Goal: Information Seeking & Learning: Learn about a topic

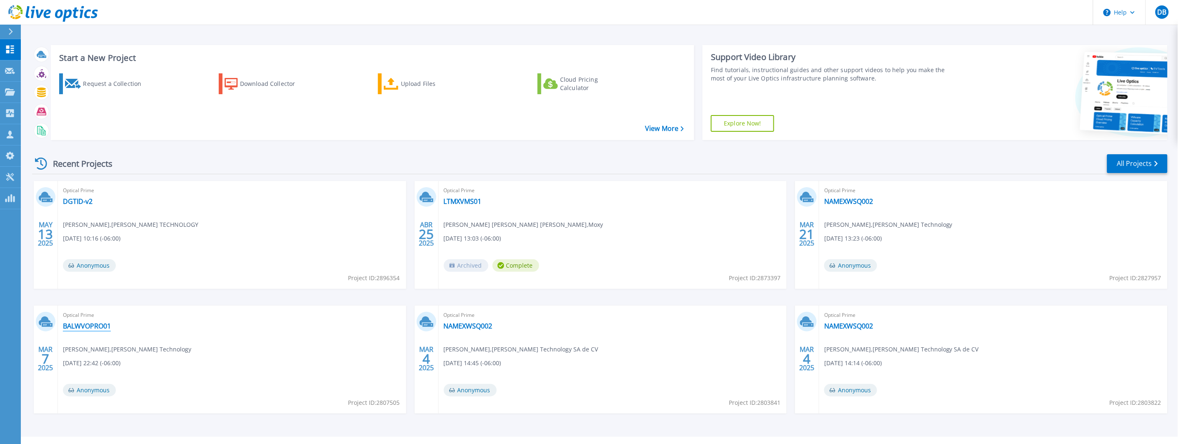
click at [85, 323] on link "BALWVOPRO01" at bounding box center [87, 326] width 48 height 8
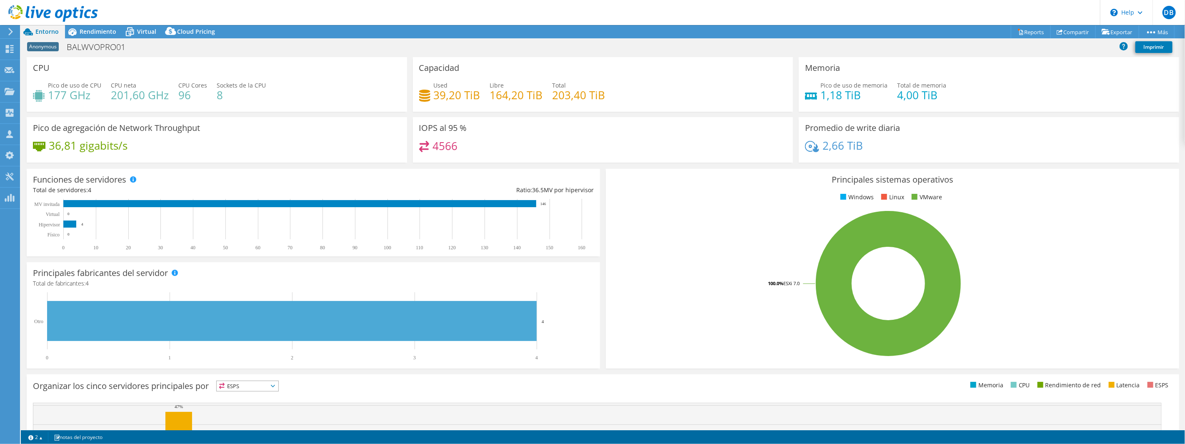
select select "USD"
drag, startPoint x: 187, startPoint y: 93, endPoint x: 177, endPoint y: 84, distance: 13.9
click at [178, 84] on div "CPU Cores 96" at bounding box center [192, 90] width 29 height 19
drag, startPoint x: 68, startPoint y: 47, endPoint x: 130, endPoint y: 47, distance: 61.7
click at [130, 47] on h1 "BALWVOPRO01" at bounding box center [100, 46] width 75 height 9
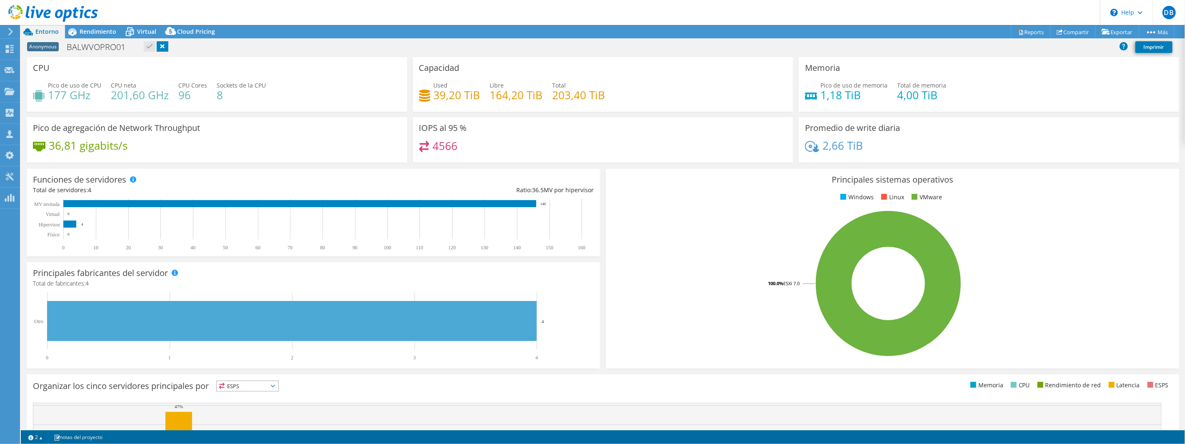
click at [222, 56] on div "Anonymous BALWVOPRO01 Imprimir" at bounding box center [603, 48] width 1164 height 18
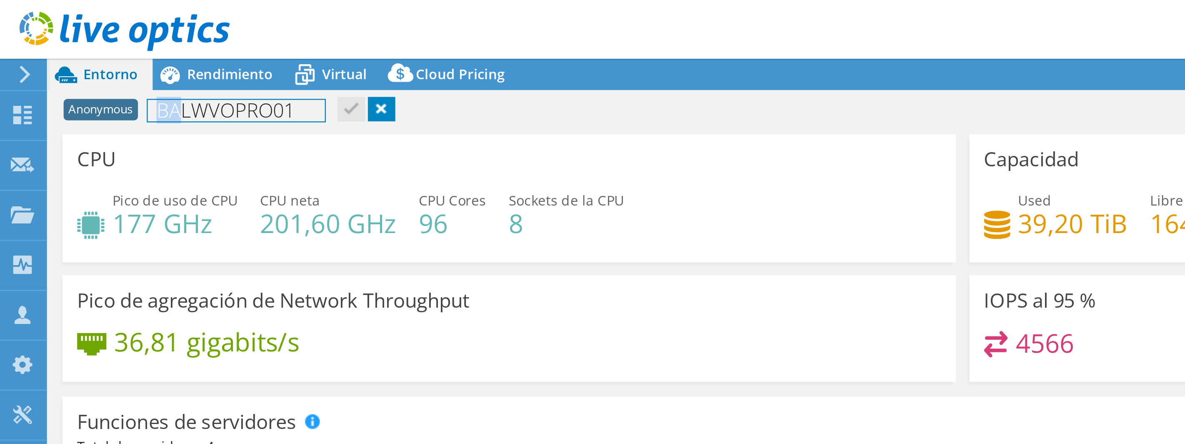
drag, startPoint x: 69, startPoint y: 47, endPoint x: 77, endPoint y: 42, distance: 9.4
click at [77, 42] on h1 "BALWVOPRO01" at bounding box center [100, 46] width 75 height 9
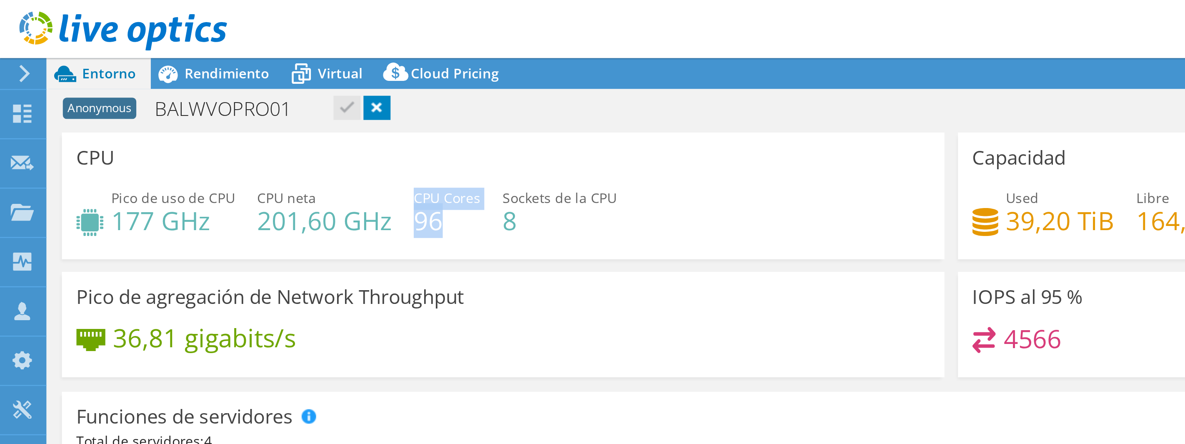
drag, startPoint x: 177, startPoint y: 84, endPoint x: 190, endPoint y: 93, distance: 15.5
click at [190, 93] on div "CPU Cores 96" at bounding box center [192, 90] width 29 height 19
click at [191, 95] on h4 "96" at bounding box center [192, 94] width 29 height 9
drag, startPoint x: 188, startPoint y: 97, endPoint x: 175, endPoint y: 95, distance: 13.0
click at [175, 95] on div "Pico de uso de CPU 177 GHz CPU neta 201,60 GHz CPU Cores 96 Sockets de la CPU 8" at bounding box center [217, 94] width 368 height 27
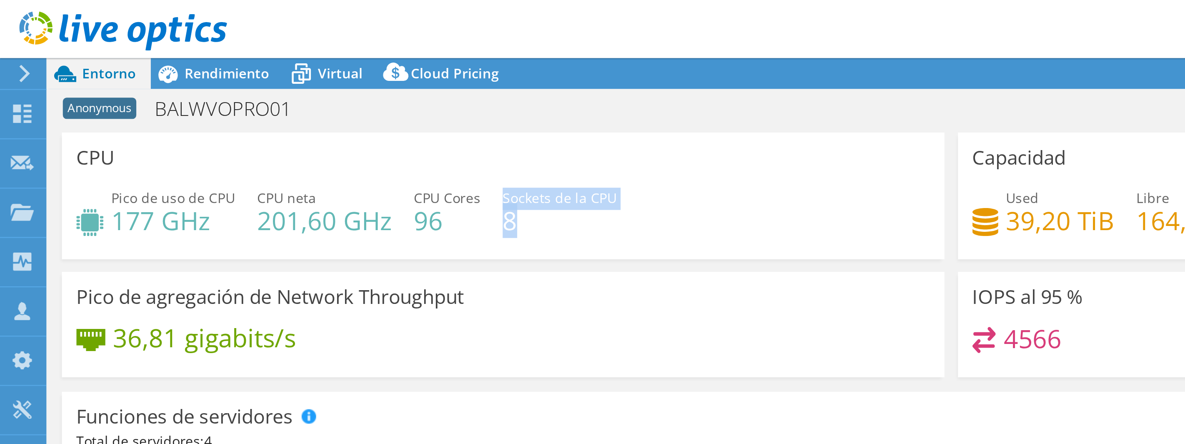
drag, startPoint x: 215, startPoint y: 84, endPoint x: 223, endPoint y: 95, distance: 13.5
click at [223, 95] on div "Sockets de la CPU 8" at bounding box center [241, 90] width 49 height 19
click at [223, 95] on h4 "8" at bounding box center [241, 94] width 49 height 9
drag, startPoint x: 221, startPoint y: 95, endPoint x: 217, endPoint y: 95, distance: 4.6
click at [217, 95] on h4 "8" at bounding box center [241, 94] width 49 height 9
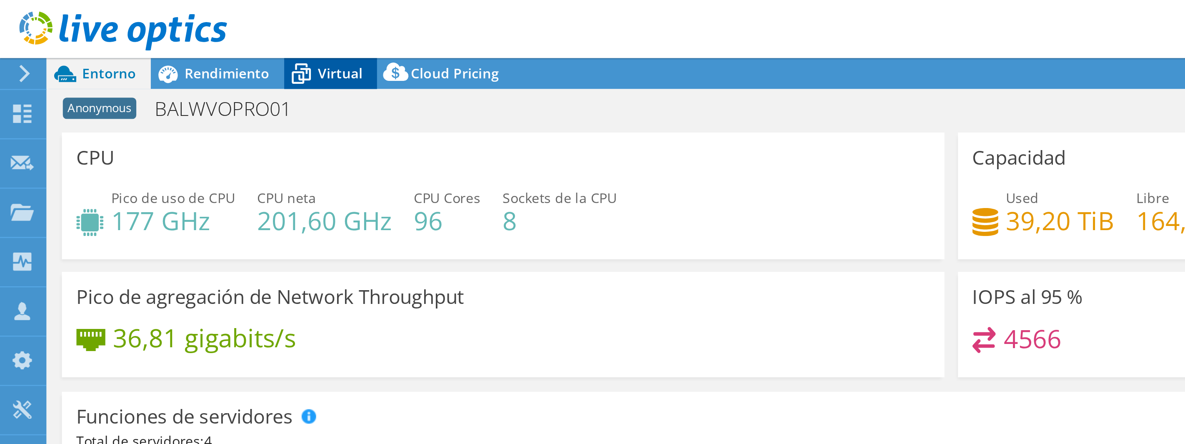
click at [137, 32] on span "Virtual" at bounding box center [146, 31] width 19 height 8
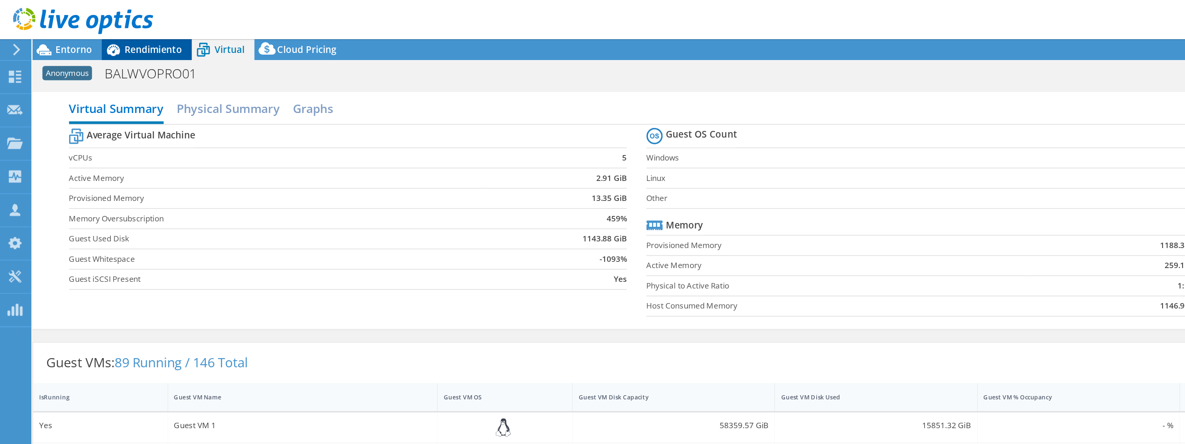
click at [114, 32] on span "Rendimiento" at bounding box center [98, 31] width 37 height 8
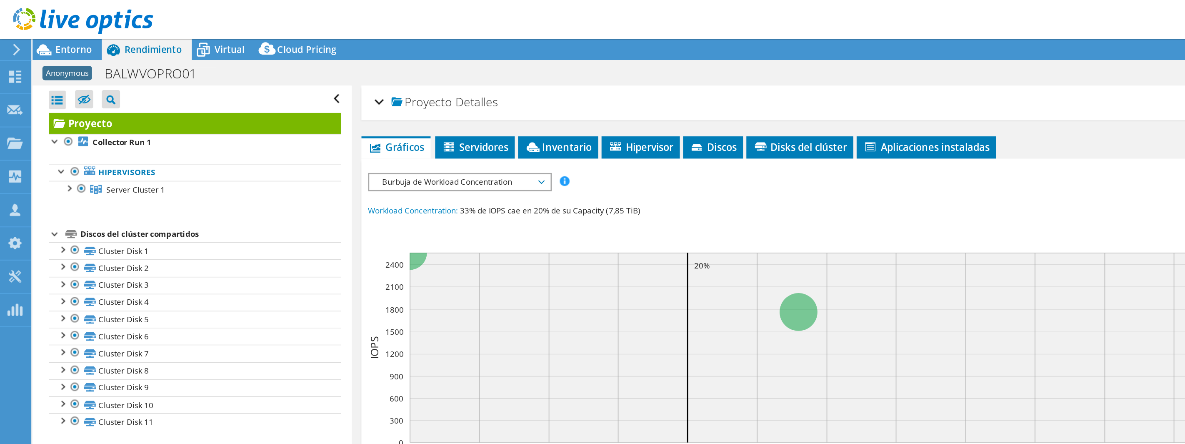
scroll to position [31, 0]
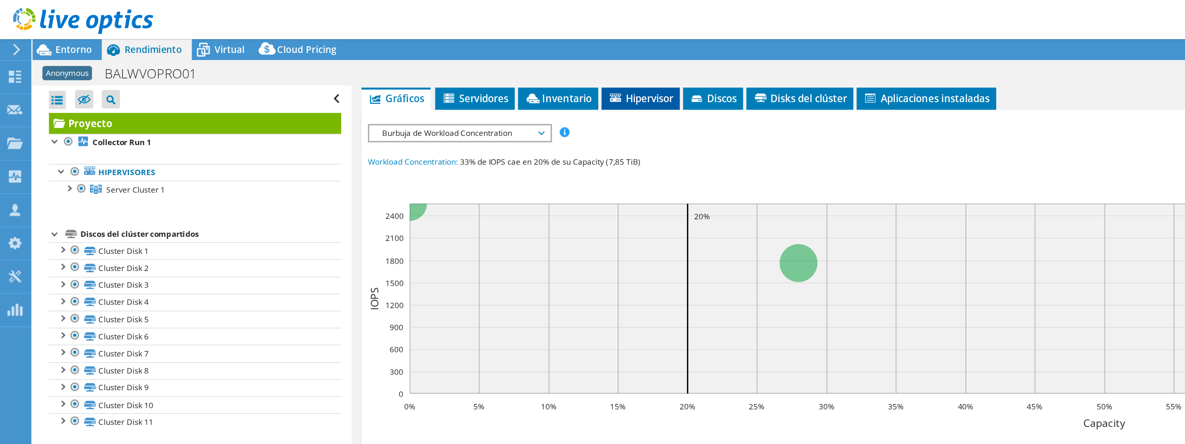
click at [415, 60] on span "Hipervisor" at bounding box center [409, 62] width 42 height 8
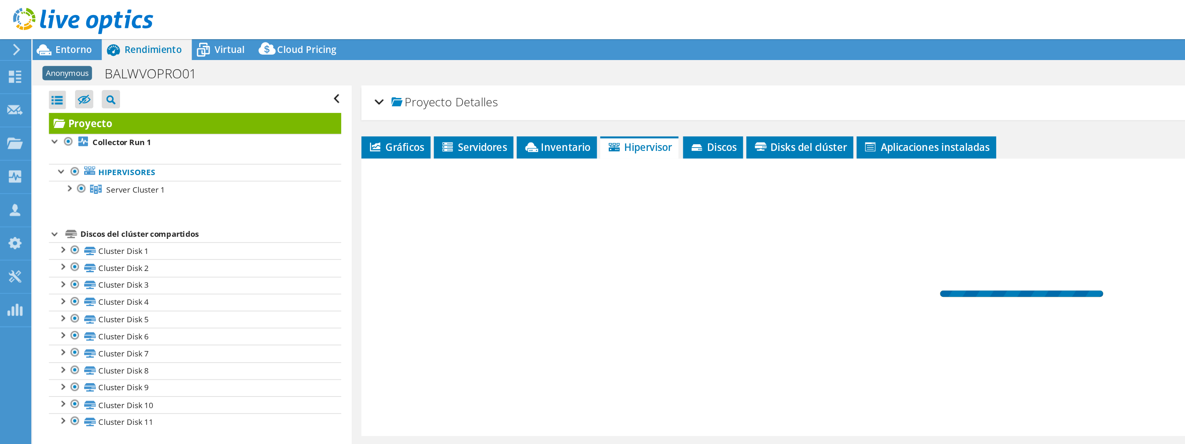
scroll to position [0, 0]
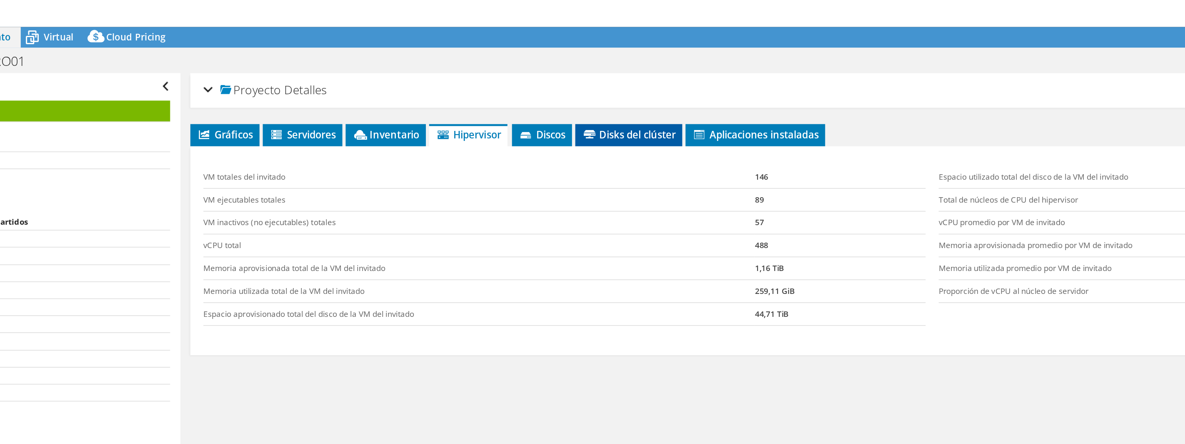
click at [522, 92] on span "Disks del clúster" at bounding box center [511, 94] width 60 height 8
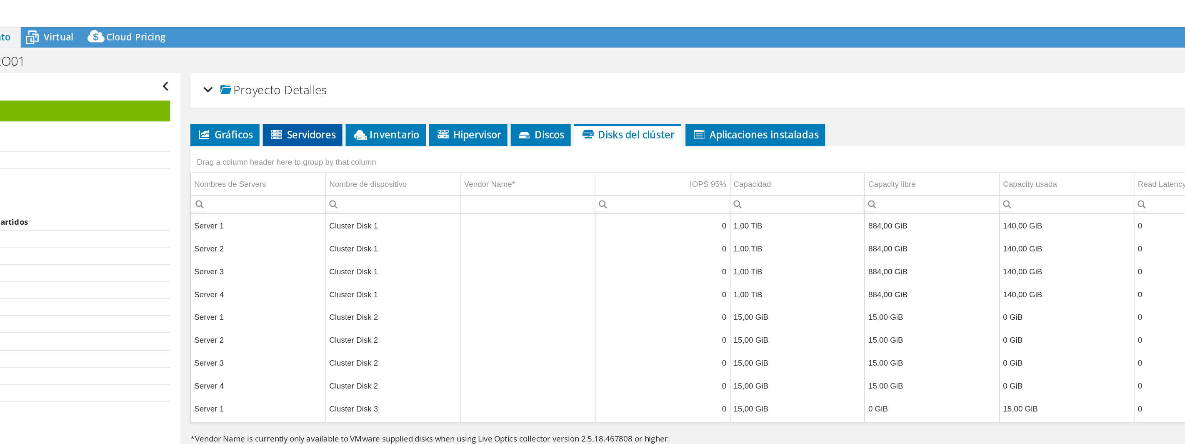
click at [304, 95] on span "Servidores" at bounding box center [302, 94] width 42 height 8
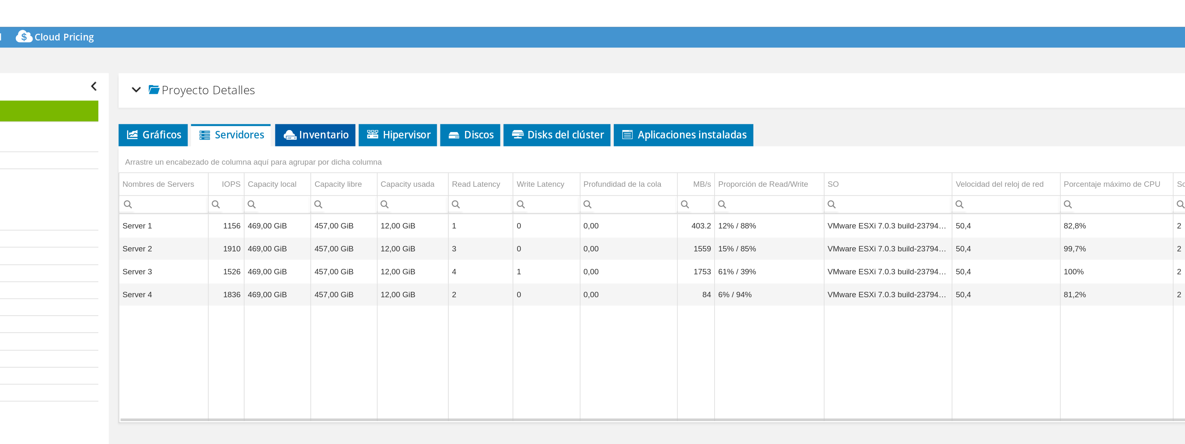
click at [358, 93] on span "Inventario" at bounding box center [356, 94] width 43 height 8
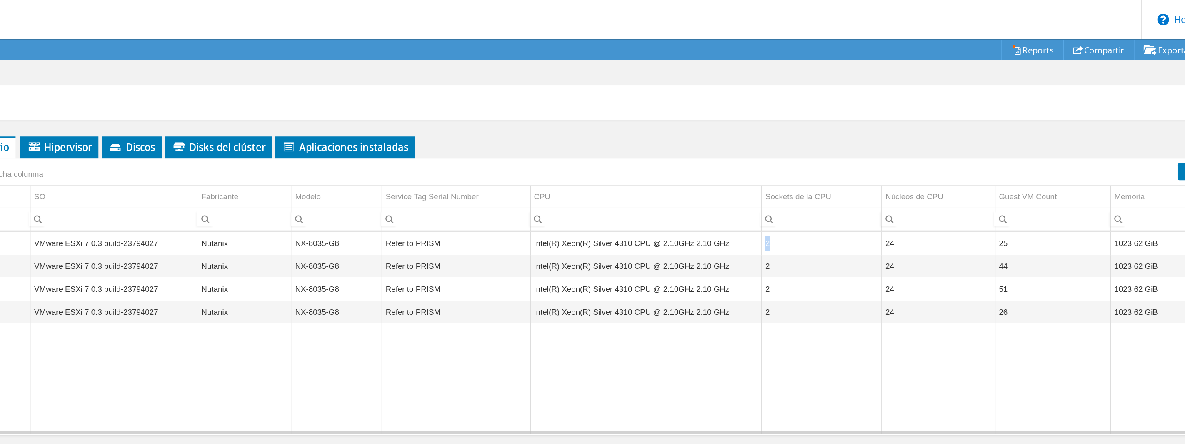
click at [858, 157] on td "2" at bounding box center [896, 155] width 77 height 15
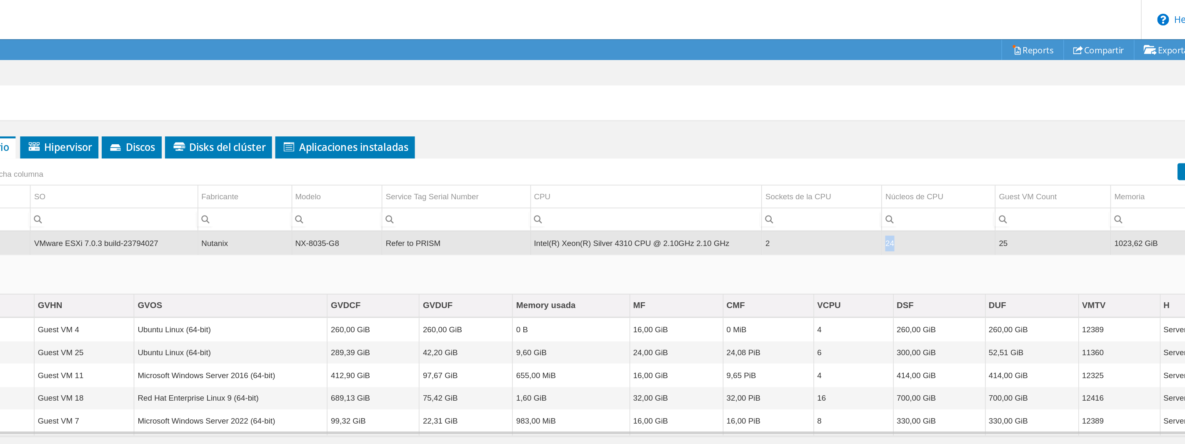
drag, startPoint x: 939, startPoint y: 155, endPoint x: 932, endPoint y: 155, distance: 6.2
click at [934, 155] on td "24" at bounding box center [970, 155] width 72 height 15
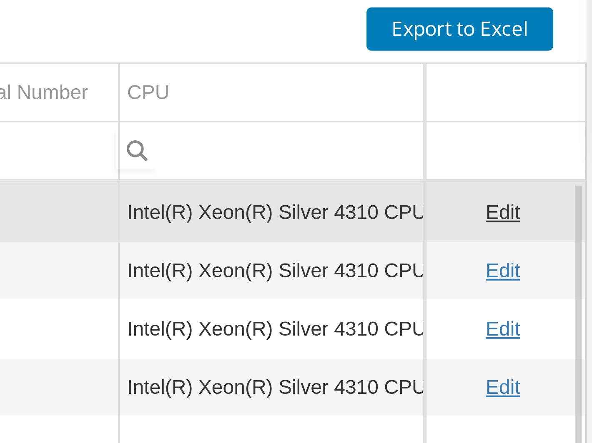
click at [516, 156] on td "Intel(R) Xeon(R) Silver 4310 CPU @ 2.10GHz 2.10 GHz" at bounding box center [529, 155] width 122 height 15
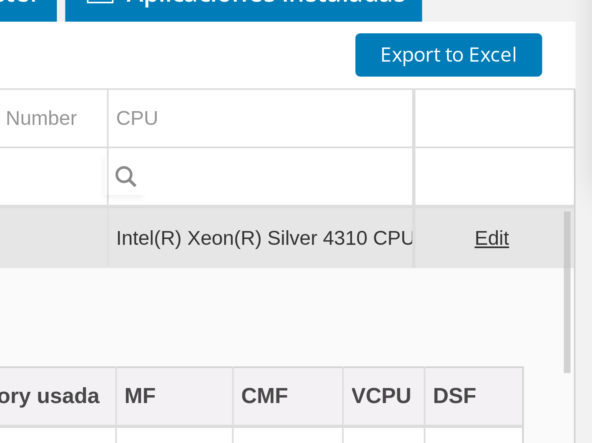
click at [502, 155] on td "Intel(R) Xeon(R) Silver 4310 CPU @ 2.10GHz 2.10 GHz" at bounding box center [529, 155] width 122 height 15
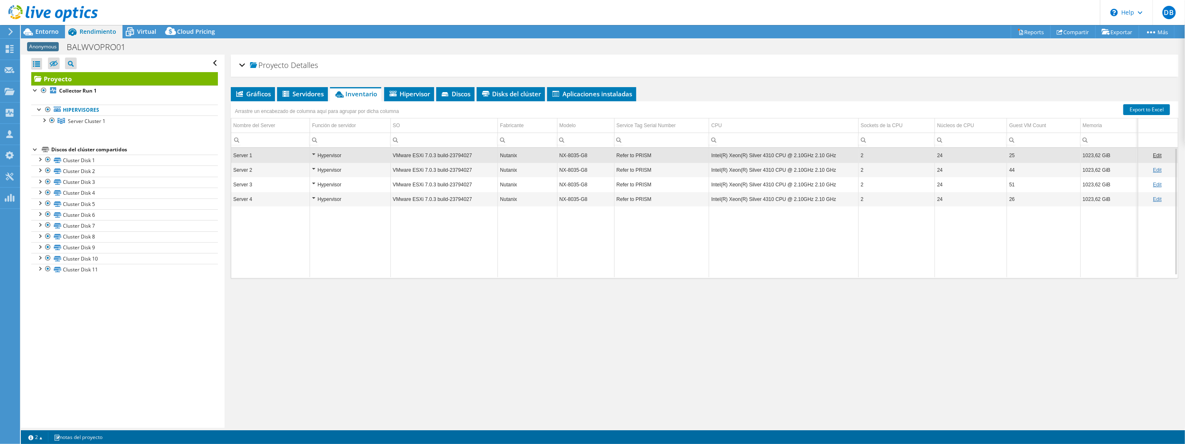
click at [205, 63] on div "Abrir todo Cerrar todo Ocultar nodos excluidos Filtro de árbol del proyecto" at bounding box center [124, 63] width 187 height 17
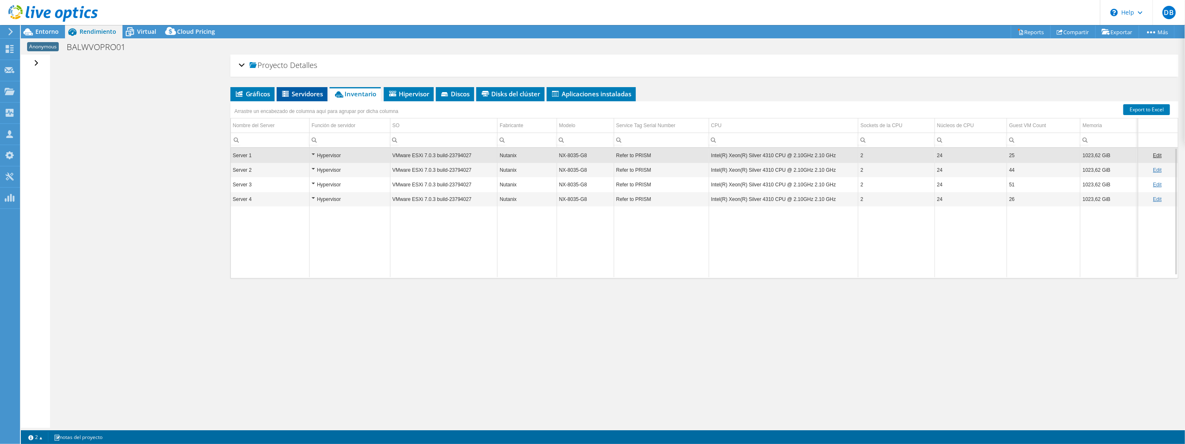
click at [306, 96] on span "Servidores" at bounding box center [302, 94] width 42 height 8
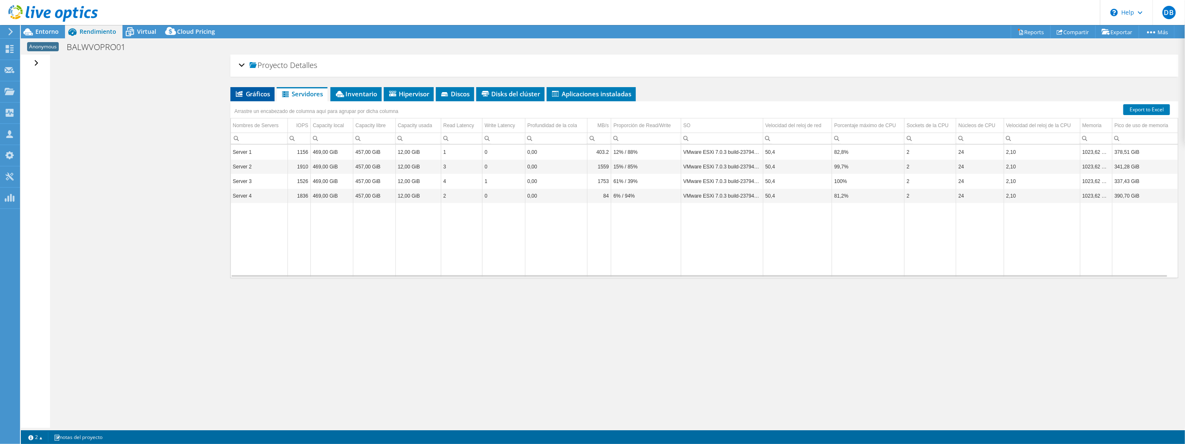
click at [251, 90] on span "Gráficos" at bounding box center [253, 94] width 36 height 8
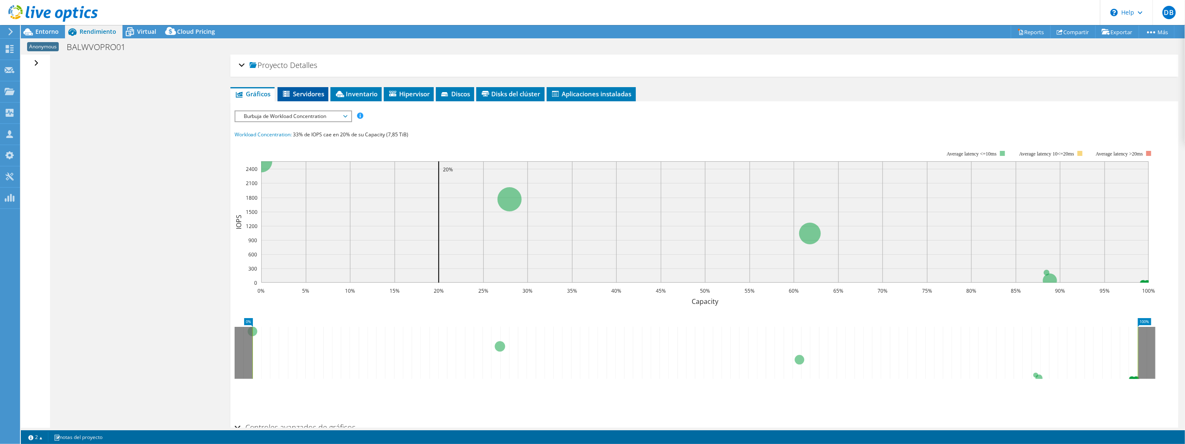
click at [302, 90] on span "Servidores" at bounding box center [303, 94] width 42 height 8
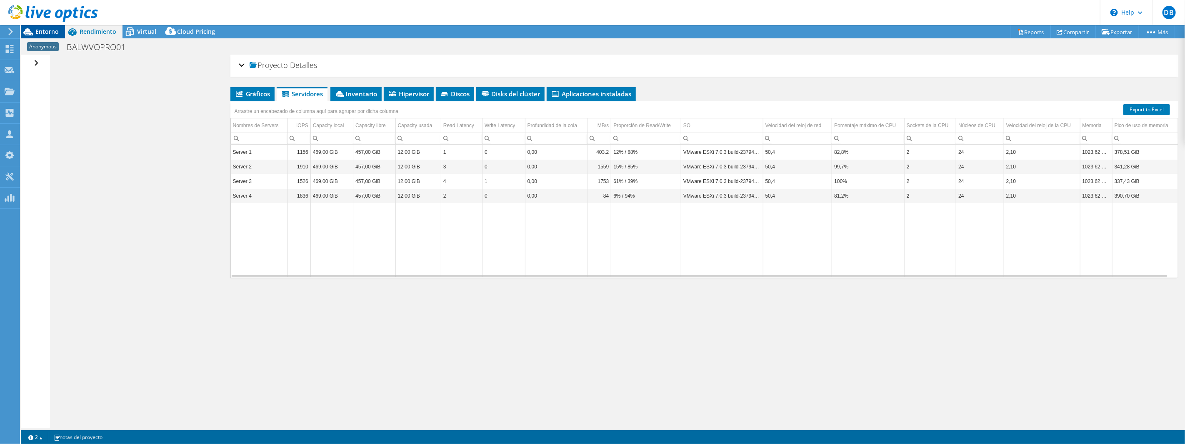
click at [38, 31] on span "Entorno" at bounding box center [46, 31] width 23 height 8
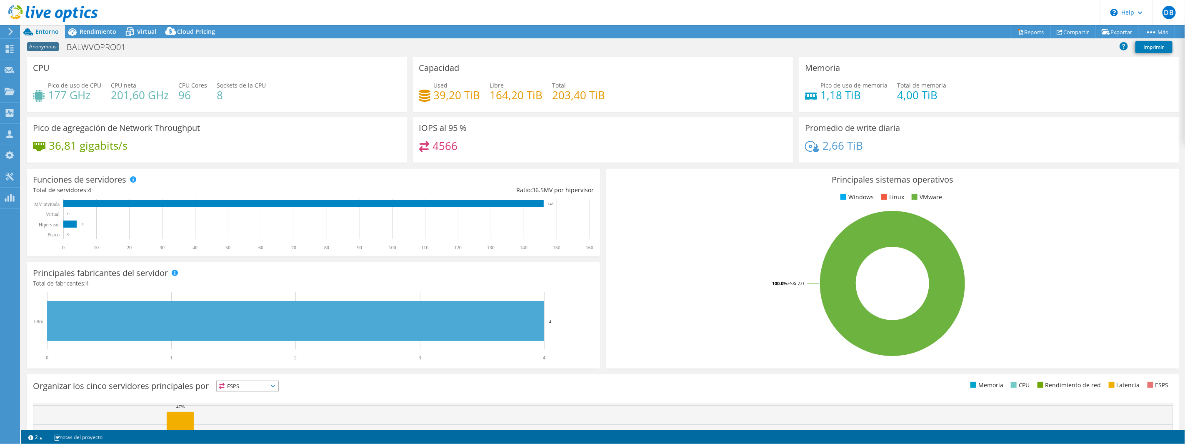
click at [12, 34] on icon at bounding box center [10, 31] width 6 height 7
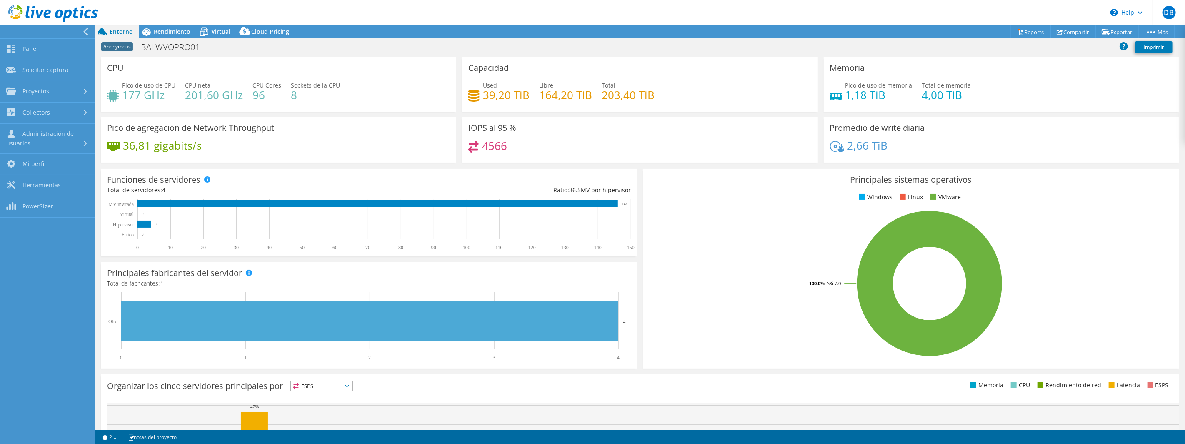
click at [86, 31] on icon at bounding box center [85, 31] width 6 height 7
